Goal: Book appointment/travel/reservation

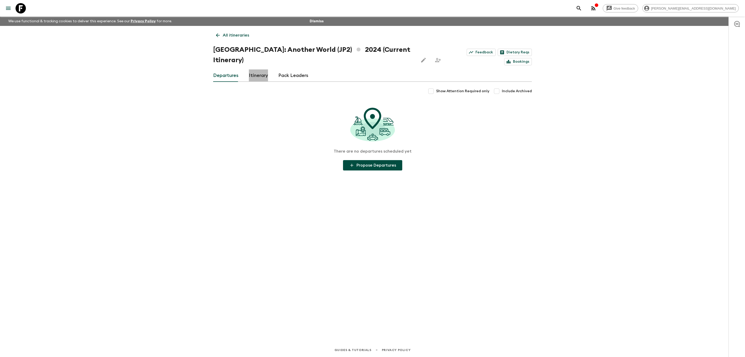
click at [258, 69] on link "Itinerary" at bounding box center [258, 75] width 19 height 12
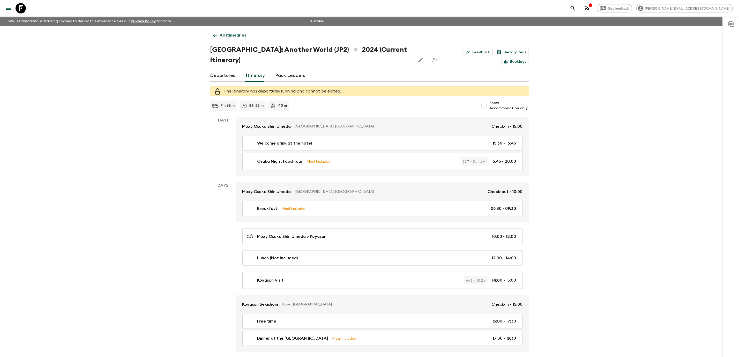
click at [14, 7] on link at bounding box center [20, 8] width 14 height 14
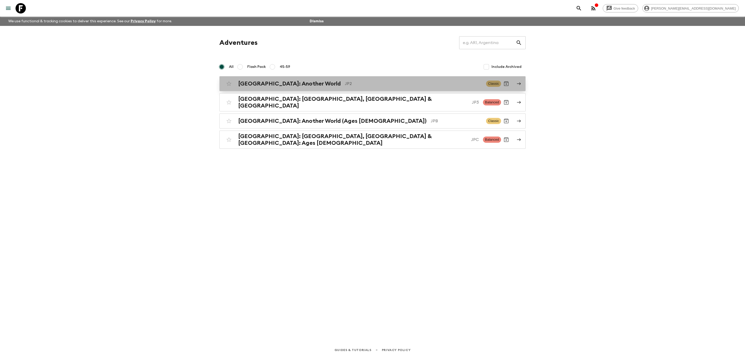
click at [309, 77] on link "[GEOGRAPHIC_DATA]: Another World JP2 Classic" at bounding box center [372, 83] width 306 height 15
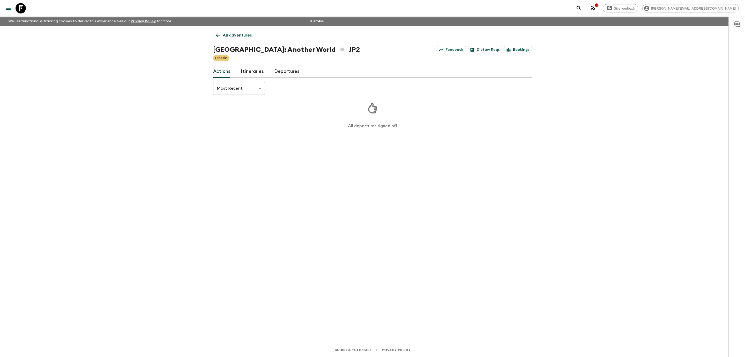
click at [284, 74] on link "Departures" at bounding box center [286, 71] width 25 height 12
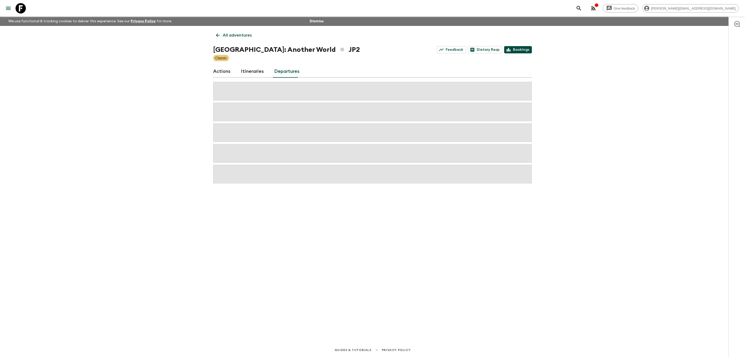
click at [522, 52] on link "Bookings" at bounding box center [518, 49] width 28 height 7
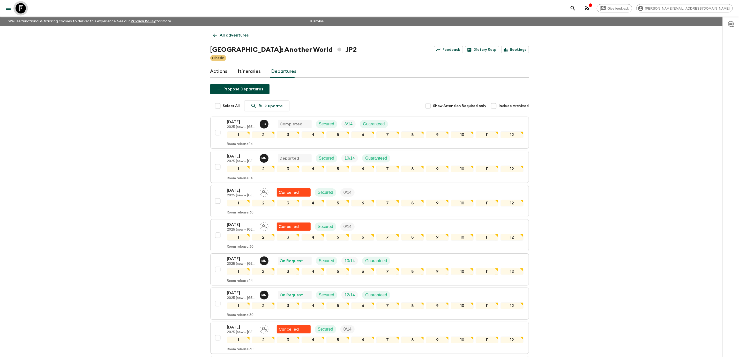
click at [20, 11] on icon at bounding box center [21, 8] width 10 height 10
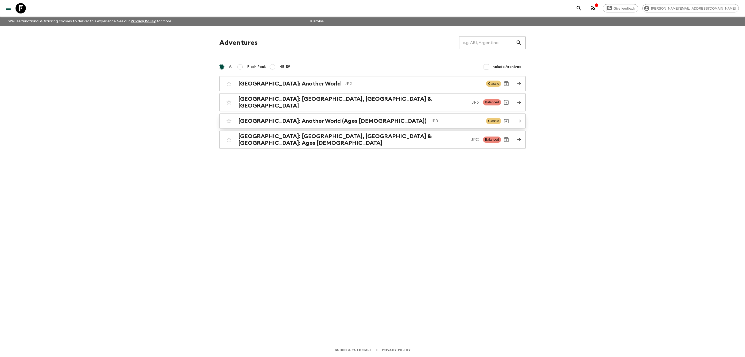
click at [322, 116] on div "[GEOGRAPHIC_DATA]: Another World (Ages [DEMOGRAPHIC_DATA]) JPB Classic" at bounding box center [362, 121] width 277 height 10
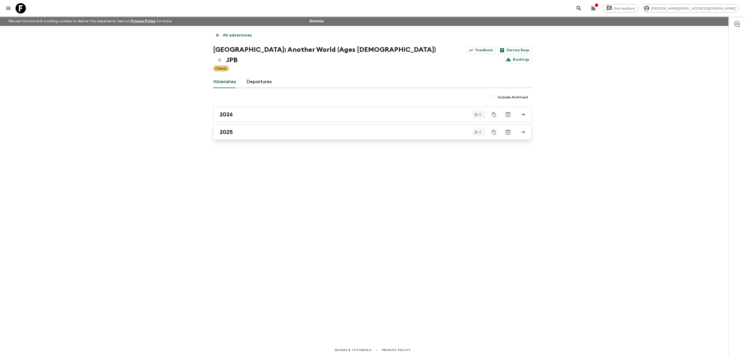
click at [279, 124] on link "2025" at bounding box center [372, 132] width 319 height 16
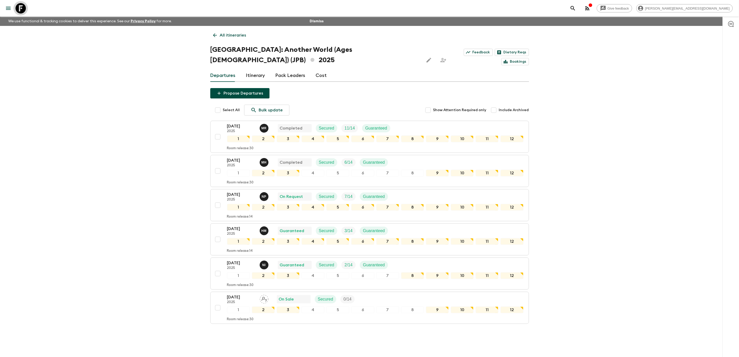
click at [23, 7] on icon at bounding box center [21, 8] width 10 height 10
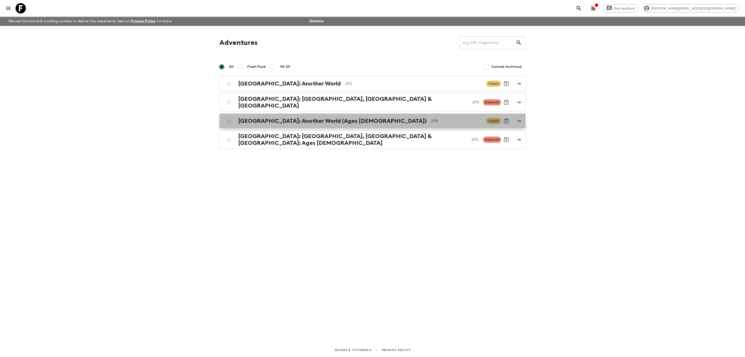
click at [431, 121] on p "JPB" at bounding box center [456, 121] width 51 height 6
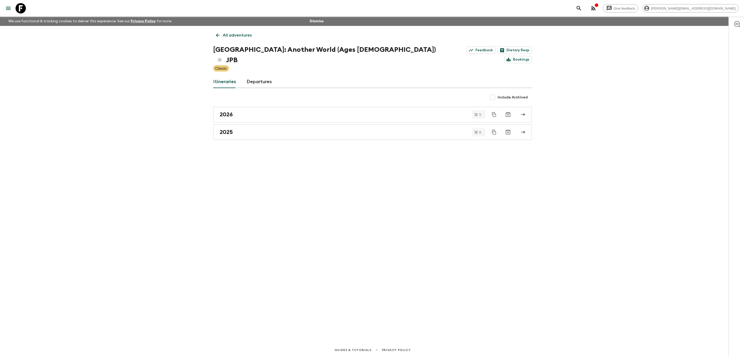
click at [17, 10] on icon at bounding box center [21, 8] width 10 height 10
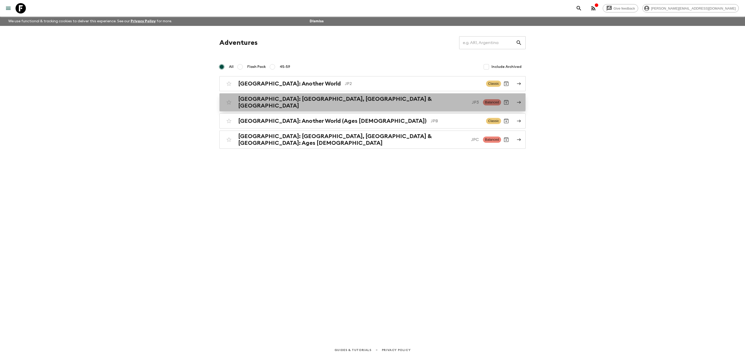
click at [472, 100] on p "JP3" at bounding box center [475, 102] width 7 height 6
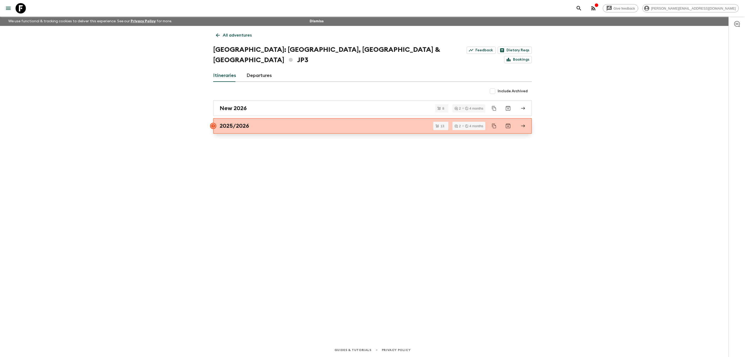
click at [290, 122] on div "2025/2026" at bounding box center [368, 125] width 296 height 7
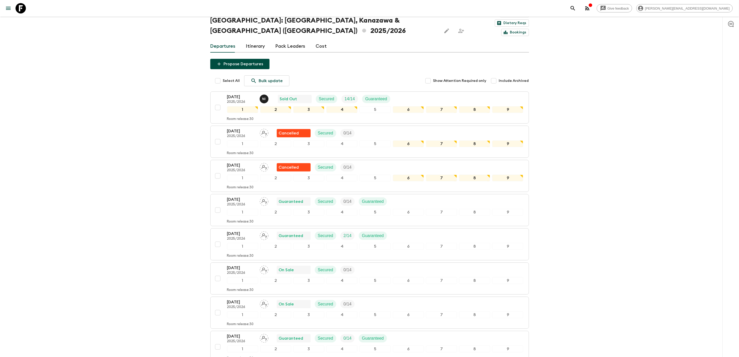
scroll to position [34, 0]
click at [20, 10] on icon at bounding box center [21, 8] width 10 height 10
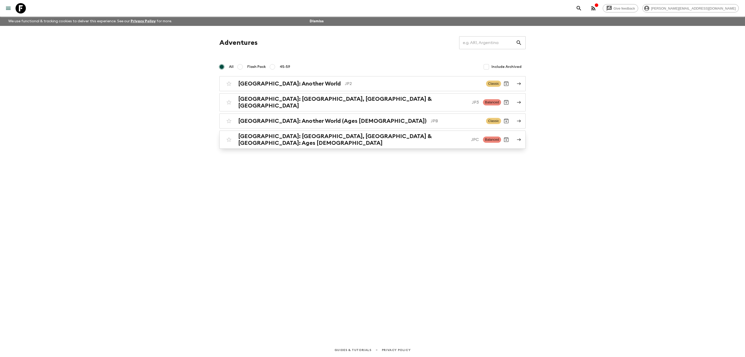
click at [471, 136] on p "JPC" at bounding box center [475, 139] width 8 height 6
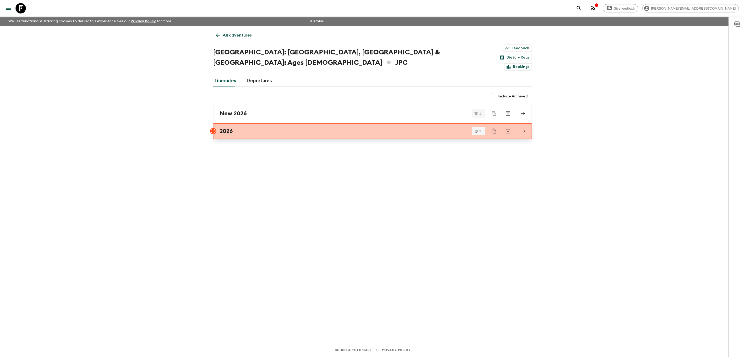
click at [325, 128] on div "2026" at bounding box center [368, 131] width 296 height 7
